Goal: Task Accomplishment & Management: Use online tool/utility

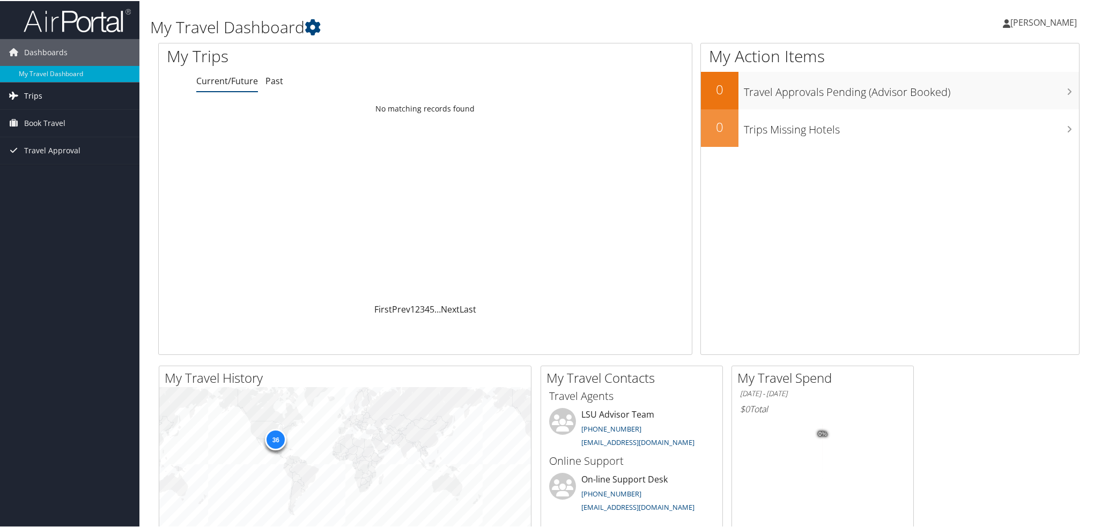
click at [37, 95] on span "Trips" at bounding box center [33, 95] width 18 height 27
click at [50, 115] on link "Current/Future Trips" at bounding box center [69, 116] width 139 height 16
click at [41, 124] on span "Book Travel" at bounding box center [44, 122] width 41 height 27
click at [49, 159] on link "Book/Manage Online Trips" at bounding box center [69, 160] width 139 height 16
